Goal: Information Seeking & Learning: Learn about a topic

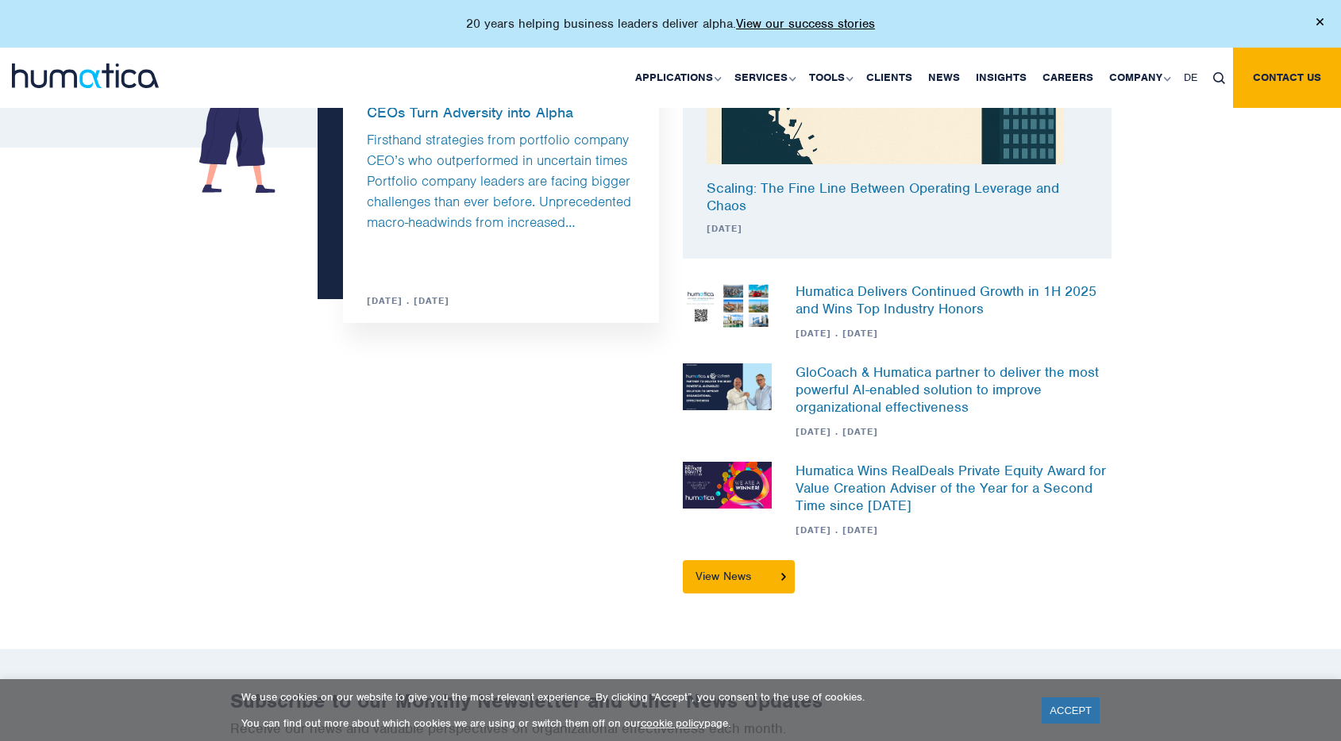
scroll to position [4735, 0]
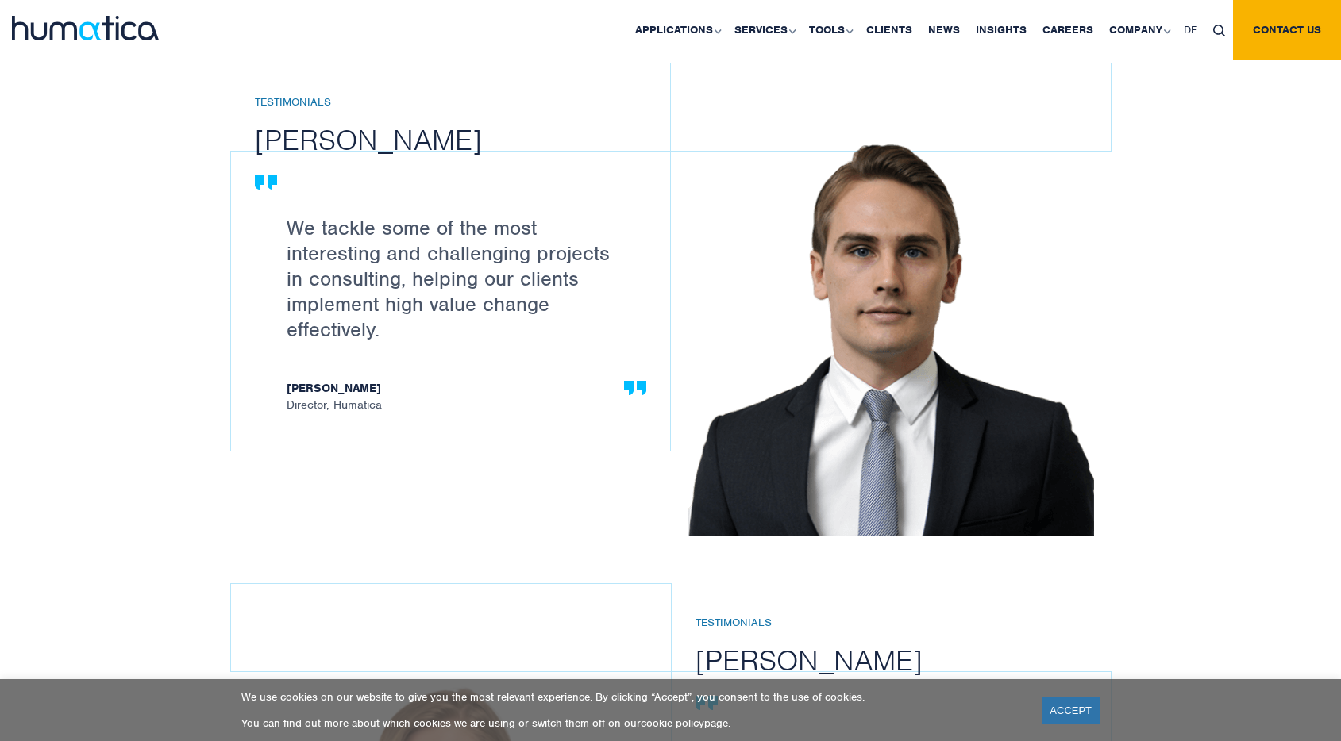
scroll to position [2174, 0]
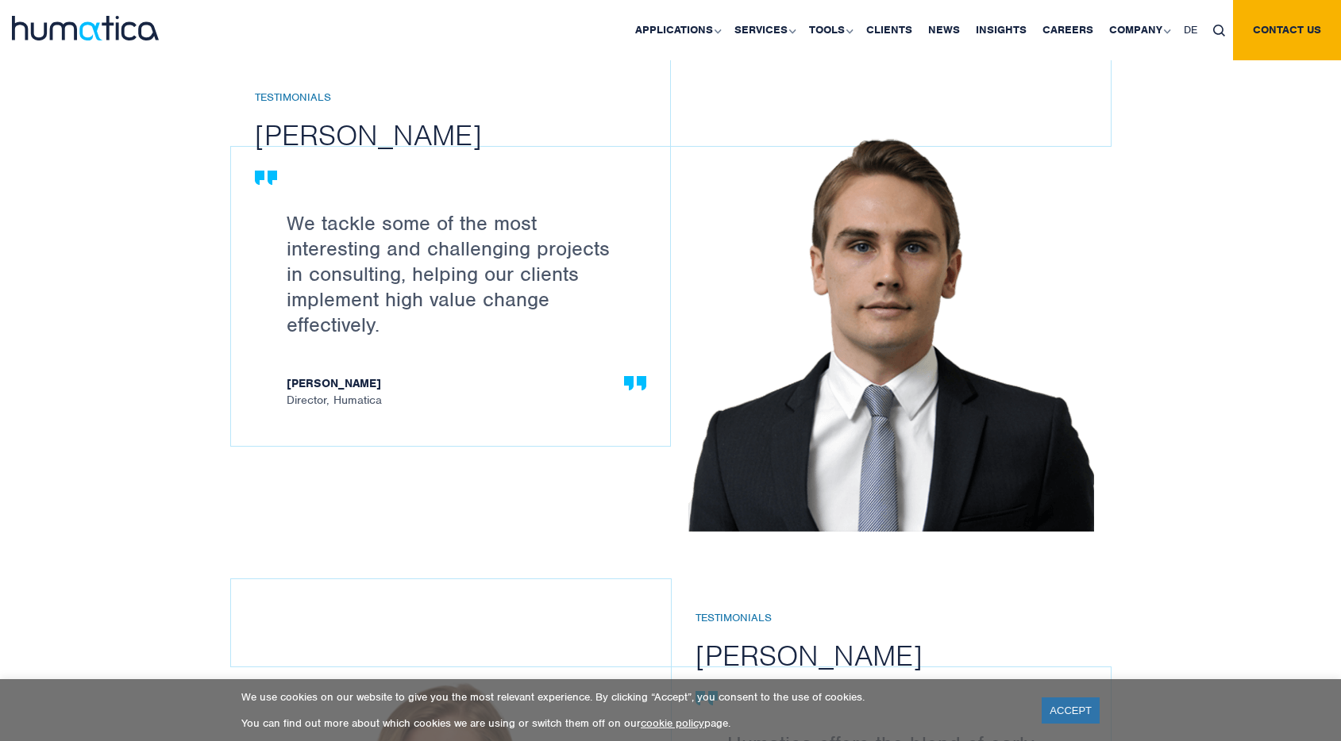
drag, startPoint x: 726, startPoint y: 425, endPoint x: 831, endPoint y: 421, distance: 104.9
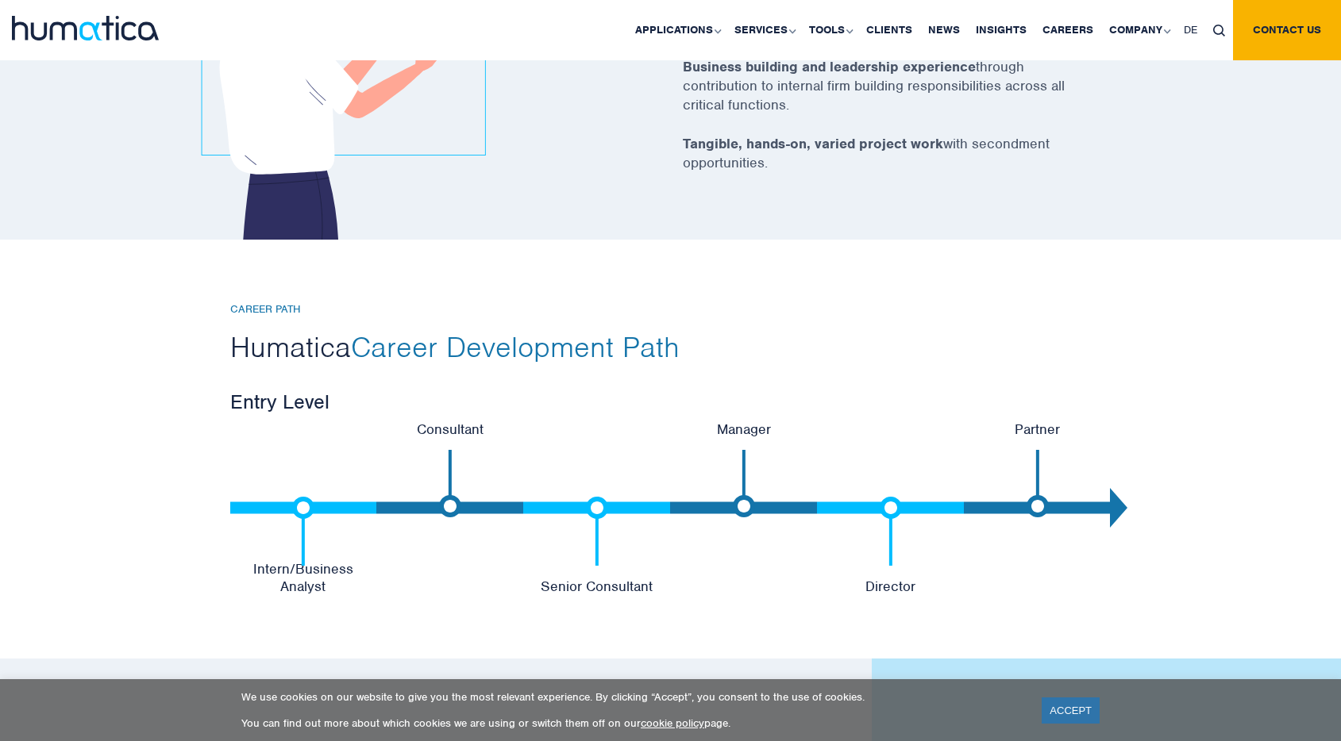
scroll to position [3684, 0]
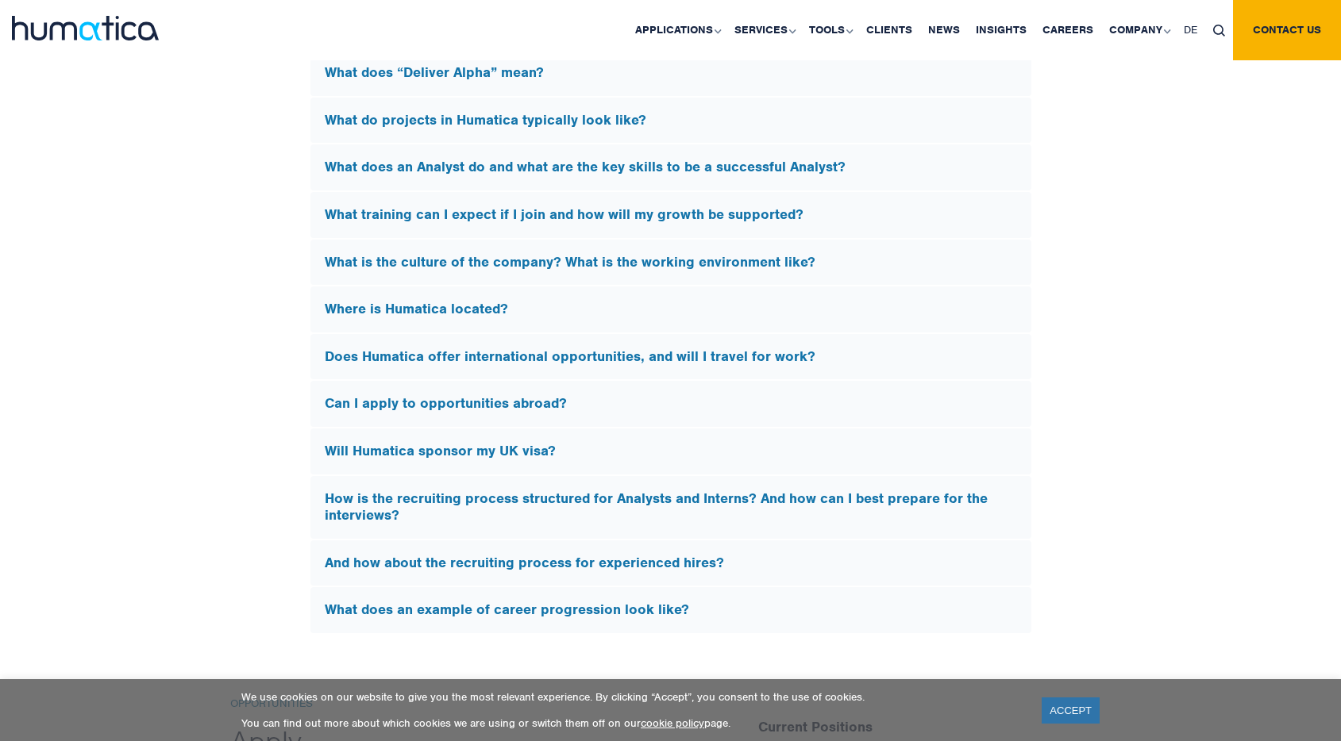
scroll to position [5109, 0]
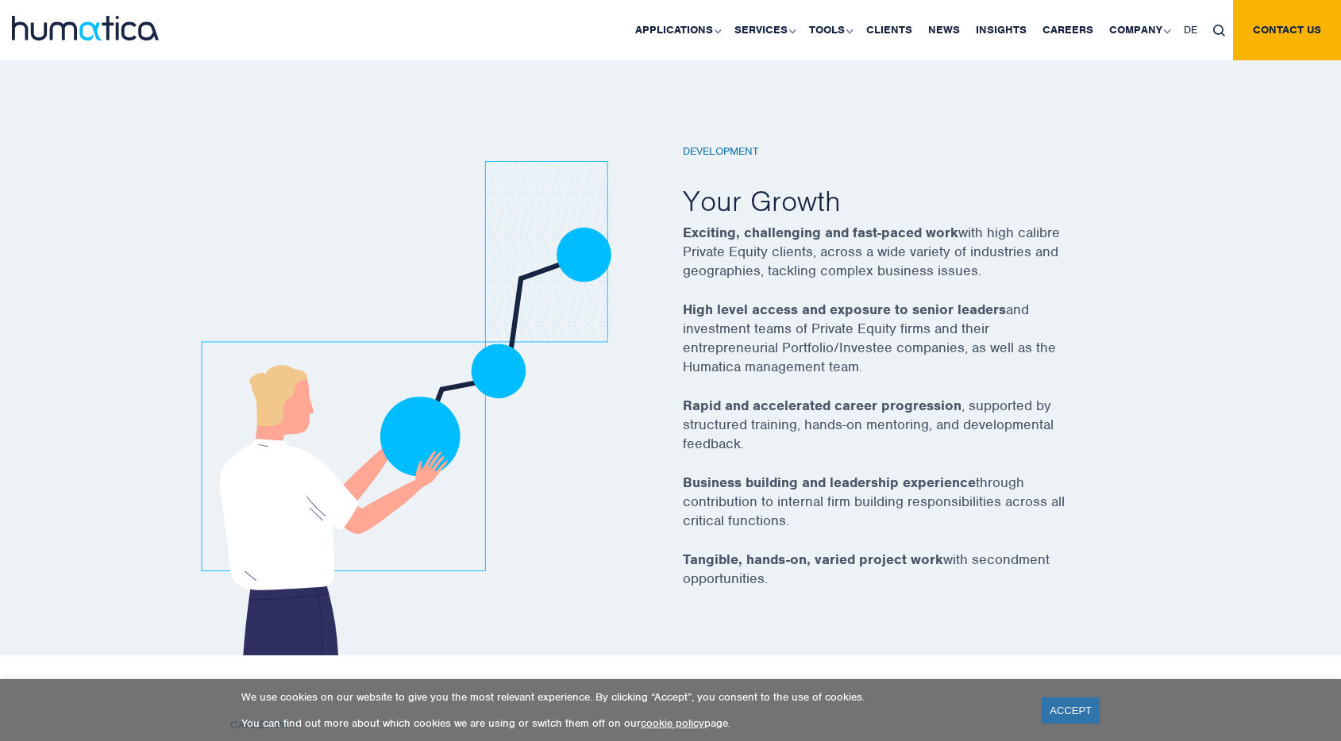
scroll to position [2979, 0]
